Goal: Information Seeking & Learning: Find specific page/section

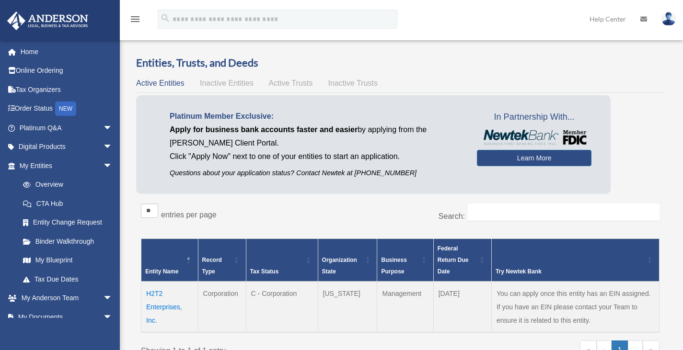
scroll to position [120, 0]
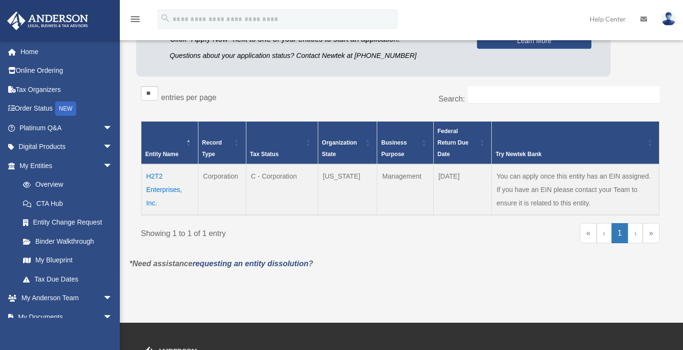
click at [158, 192] on td "H2T2 Enterprises, Inc." at bounding box center [169, 189] width 57 height 51
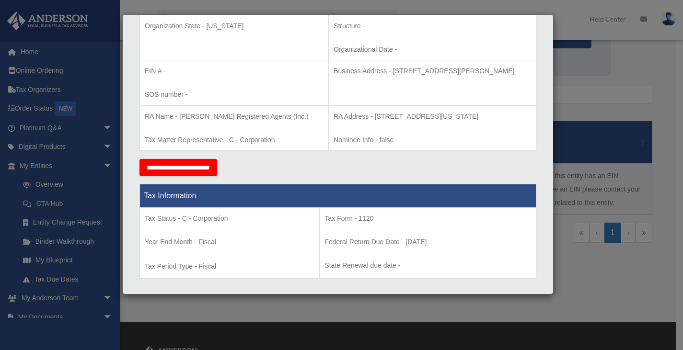
scroll to position [0, 0]
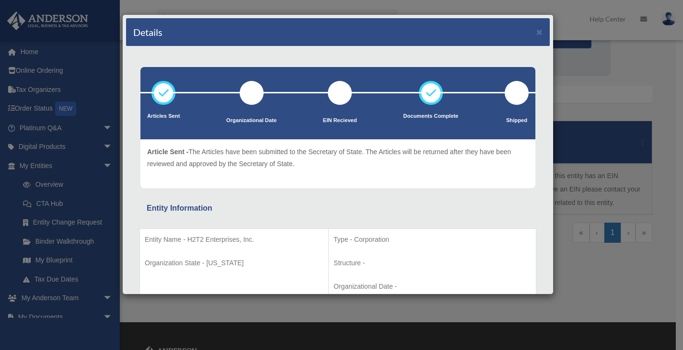
click at [27, 55] on div "Details × Articles Sent Organizational Date" at bounding box center [341, 175] width 683 height 350
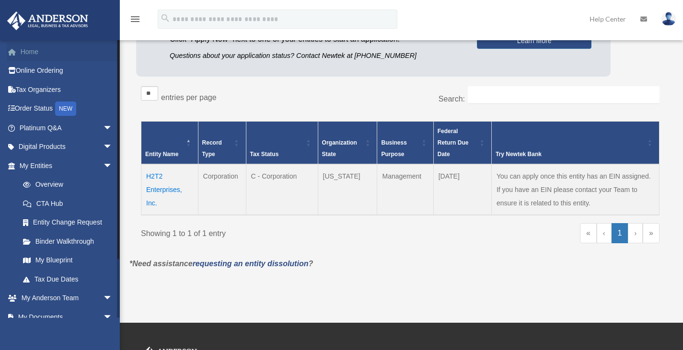
click at [27, 55] on link "Home" at bounding box center [67, 51] width 120 height 19
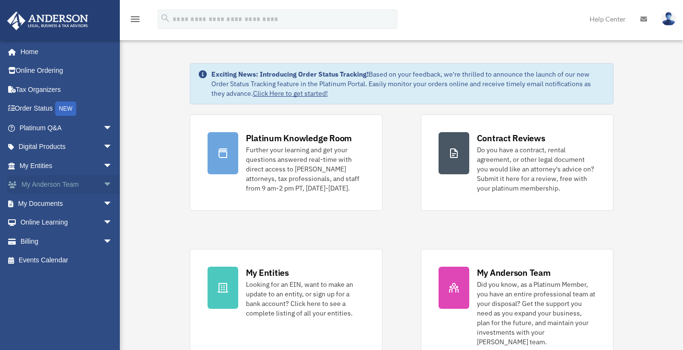
click at [103, 185] on span "arrow_drop_down" at bounding box center [112, 185] width 19 height 20
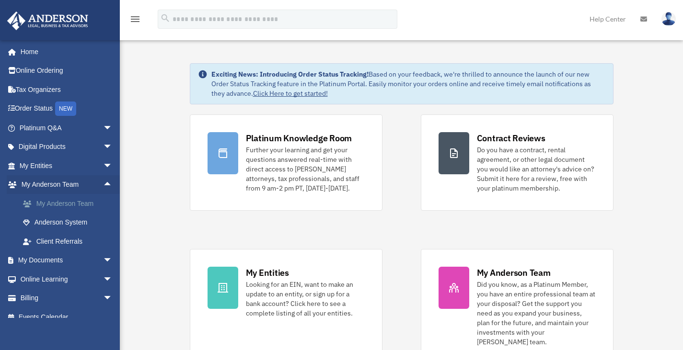
click at [80, 202] on link "My Anderson Team" at bounding box center [70, 203] width 114 height 19
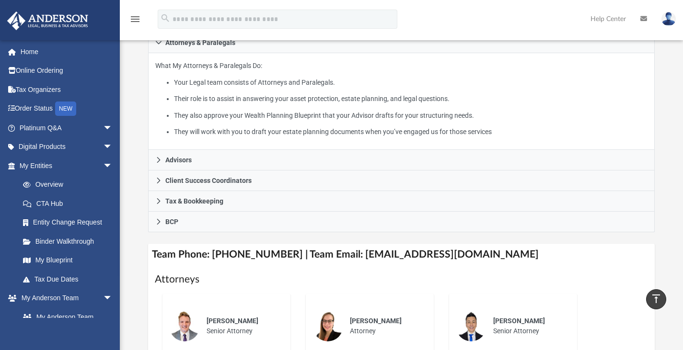
scroll to position [162, 0]
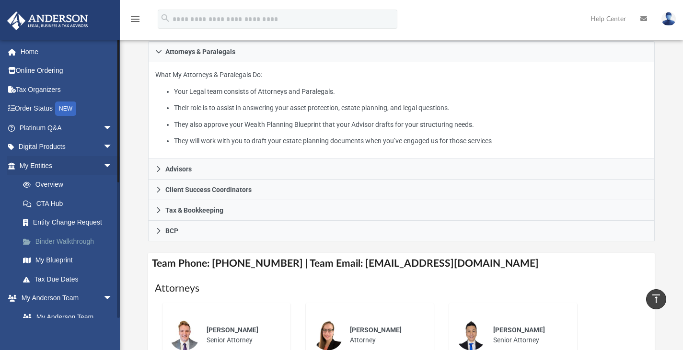
click at [76, 243] on link "Binder Walkthrough" at bounding box center [70, 241] width 114 height 19
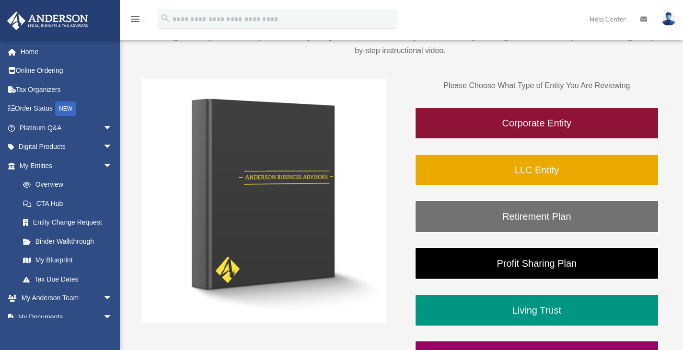
scroll to position [111, 0]
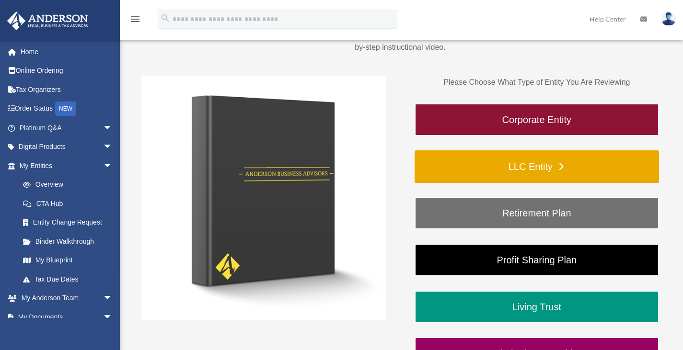
click at [523, 167] on link "LLC Entity" at bounding box center [537, 167] width 244 height 33
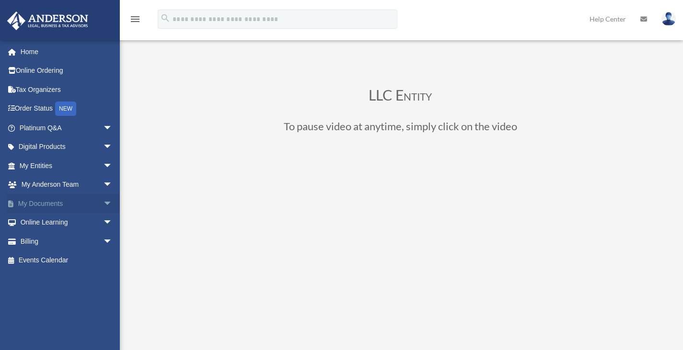
click at [104, 202] on span "arrow_drop_down" at bounding box center [112, 204] width 19 height 20
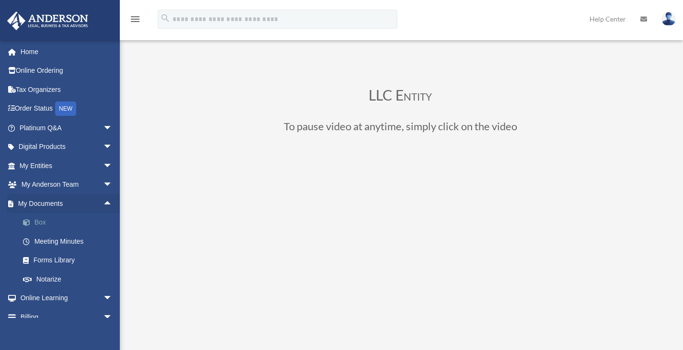
click at [71, 221] on link "Box" at bounding box center [70, 222] width 114 height 19
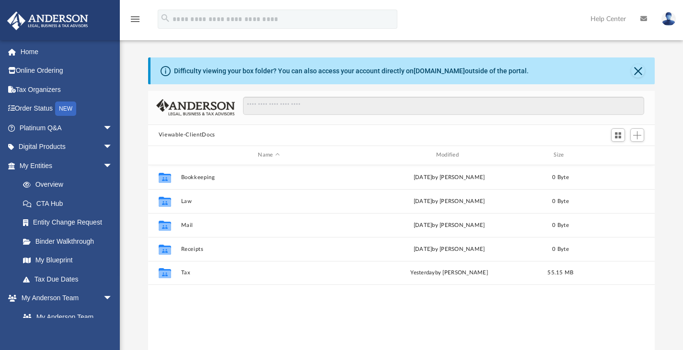
scroll to position [210, 500]
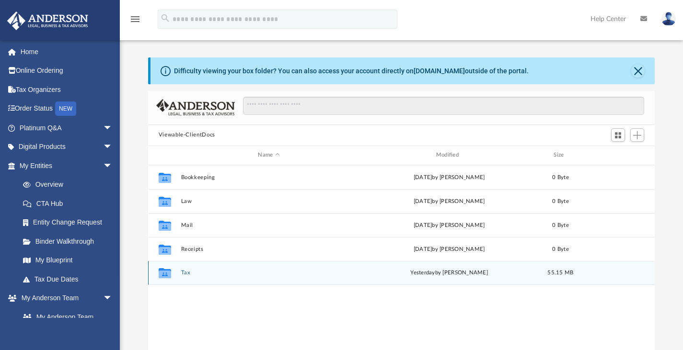
click at [189, 275] on button "Tax" at bounding box center [269, 273] width 176 height 6
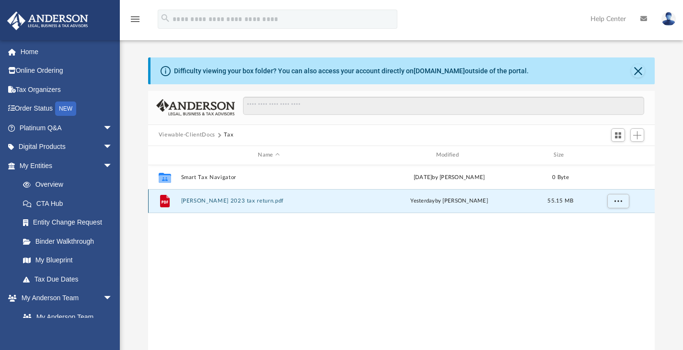
click at [200, 201] on button "[PERSON_NAME] 2023 tax return.pdf" at bounding box center [269, 201] width 176 height 6
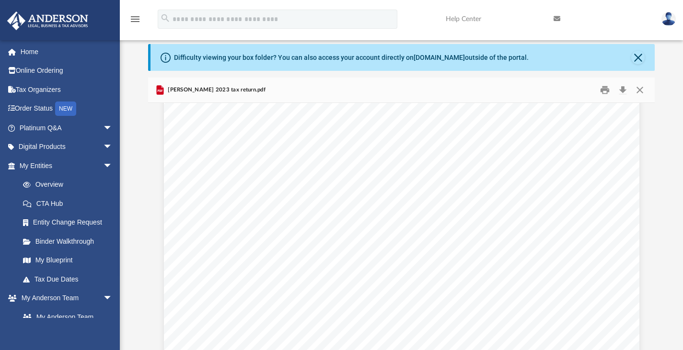
scroll to position [135, 0]
click at [640, 54] on button "Close" at bounding box center [637, 57] width 13 height 13
